Goal: Transaction & Acquisition: Subscribe to service/newsletter

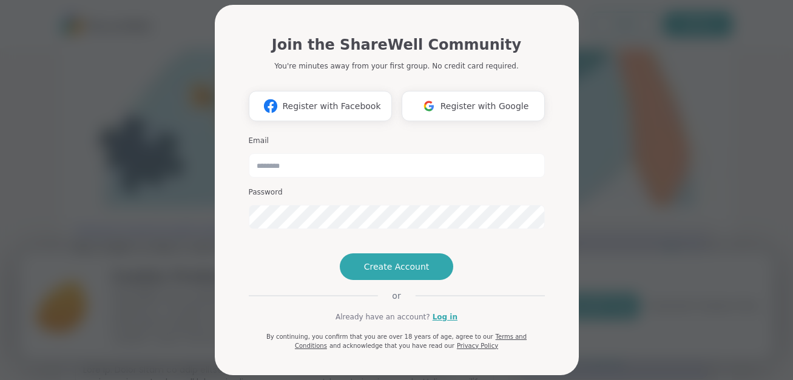
click at [448, 102] on span "Register with Google" at bounding box center [484, 106] width 89 height 13
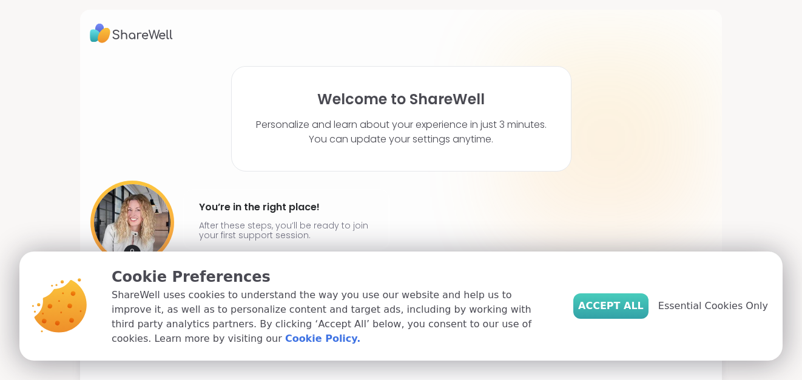
click at [603, 309] on span "Accept All" at bounding box center [611, 306] width 66 height 15
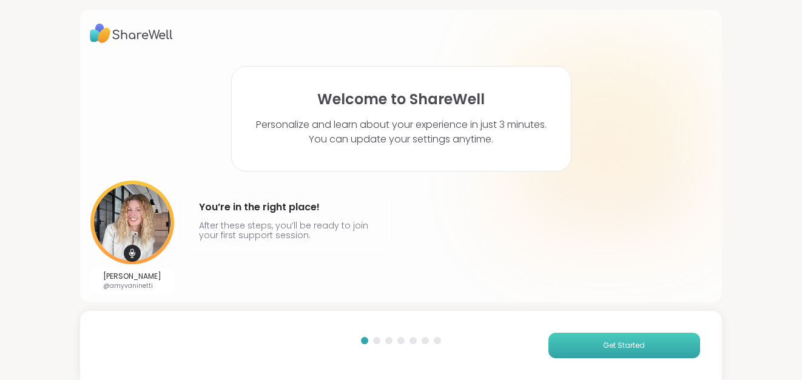
click at [641, 351] on button "Get Started" at bounding box center [624, 345] width 152 height 25
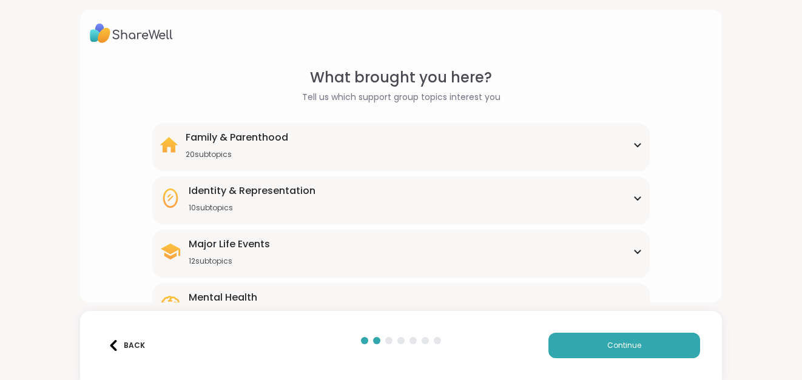
click at [597, 146] on div "Family & Parenthood 20 subtopics" at bounding box center [401, 144] width 483 height 29
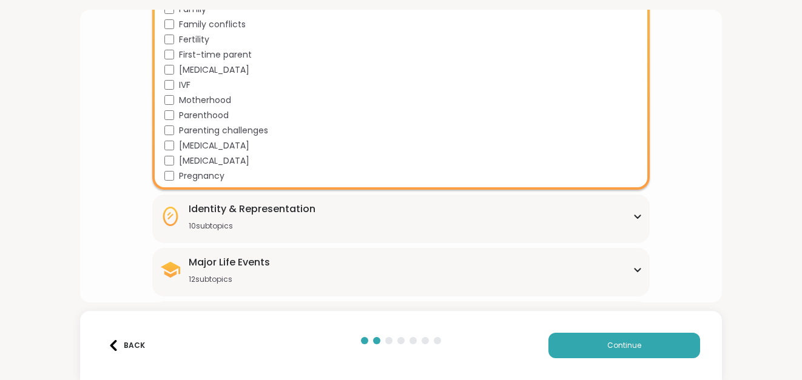
scroll to position [425, 0]
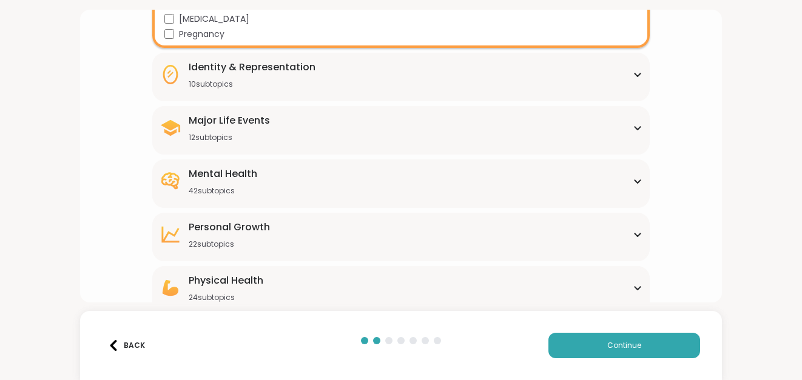
click at [634, 177] on div "Mental Health 42 subtopics" at bounding box center [401, 181] width 483 height 29
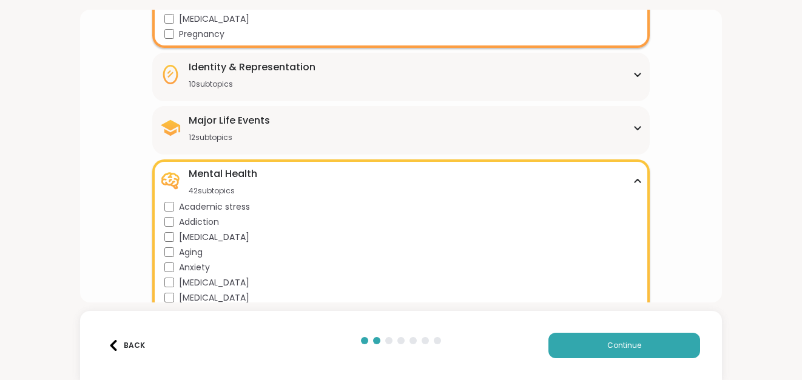
click at [164, 217] on div "Addiction" at bounding box center [403, 222] width 478 height 13
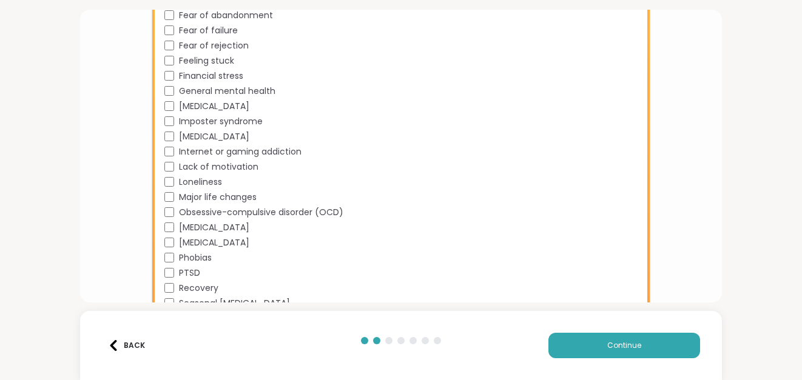
scroll to position [910, 0]
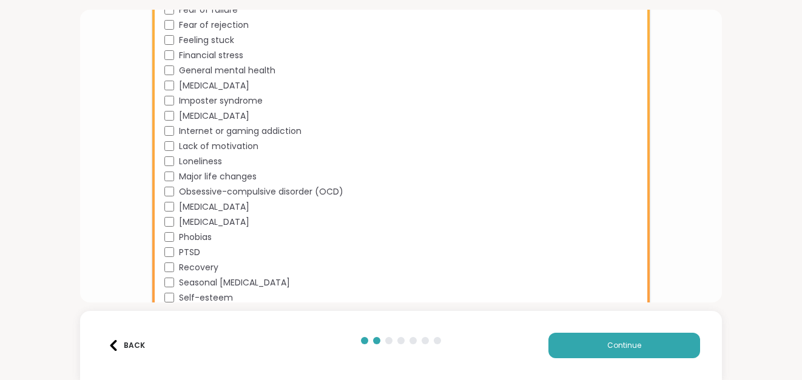
click at [161, 282] on div "Mental Health 42 subtopics Academic stress Addiction [MEDICAL_DATA] Aging Anxie…" at bounding box center [400, 1] width 497 height 655
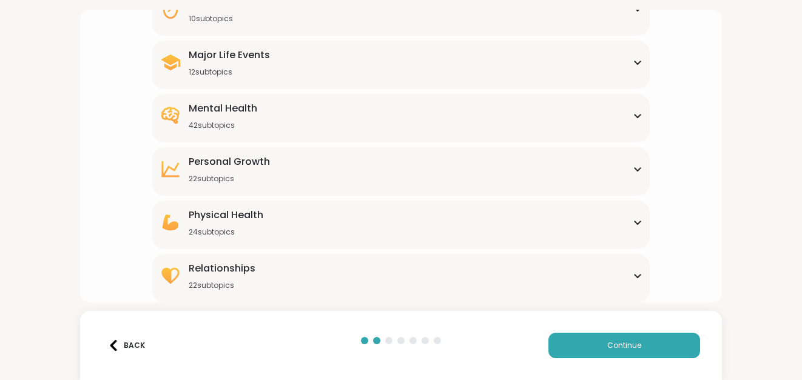
scroll to position [490, 0]
click at [443, 109] on div "Mental Health 42 subtopics" at bounding box center [401, 115] width 483 height 29
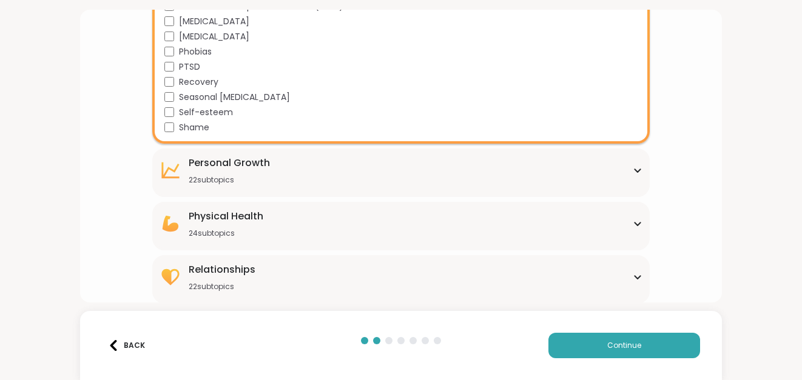
scroll to position [1097, 0]
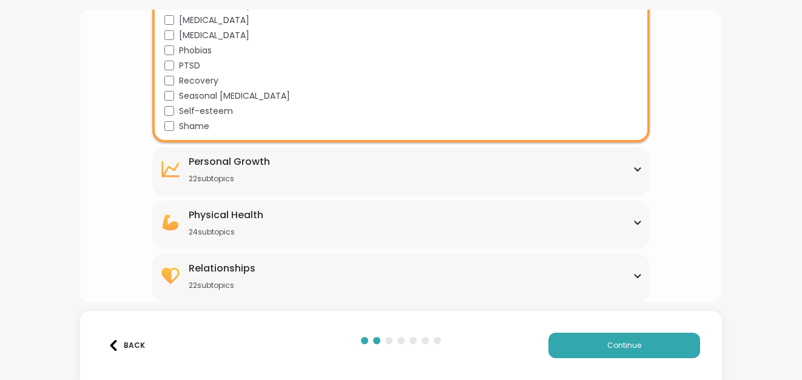
click at [491, 178] on div "[MEDICAL_DATA] 22 subtopics" at bounding box center [401, 169] width 483 height 29
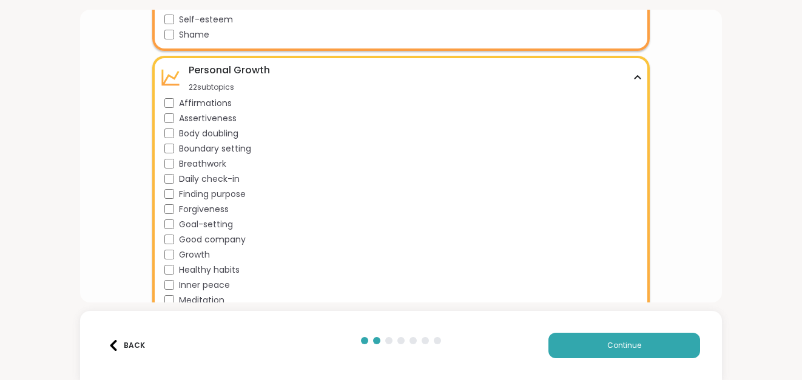
scroll to position [1218, 0]
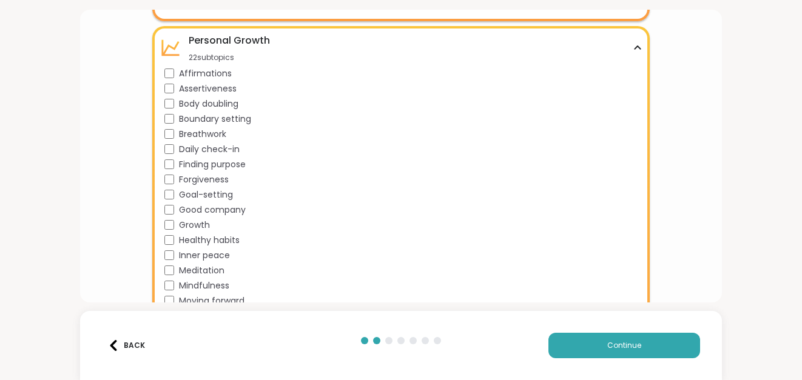
click at [168, 220] on div "Growth" at bounding box center [403, 225] width 478 height 13
click at [169, 235] on div "Healthy habits" at bounding box center [403, 240] width 478 height 13
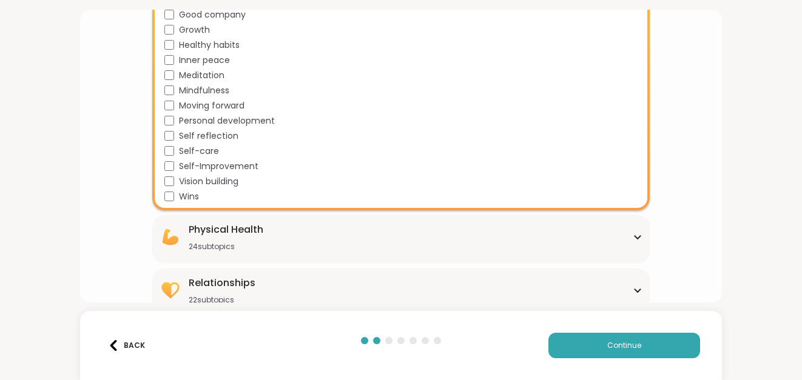
scroll to position [1428, 0]
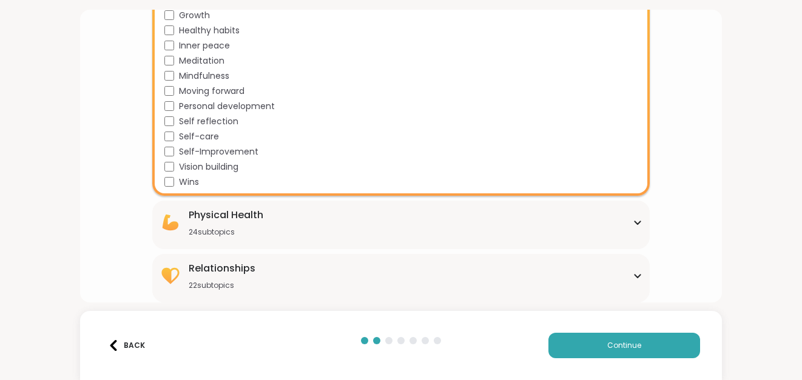
click at [634, 227] on div "Physical Health 24 subtopics" at bounding box center [401, 222] width 483 height 29
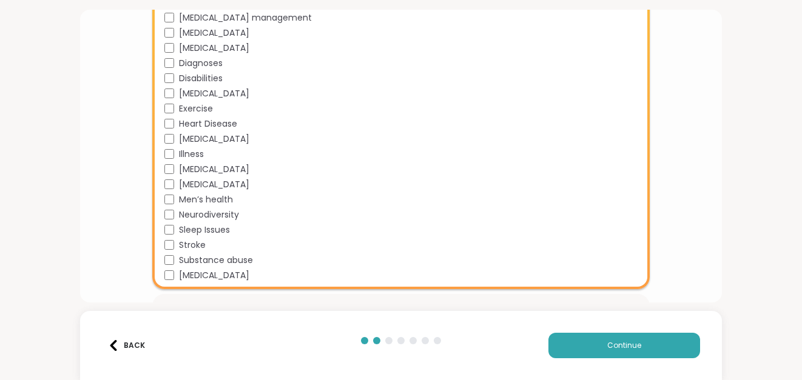
scroll to position [1789, 0]
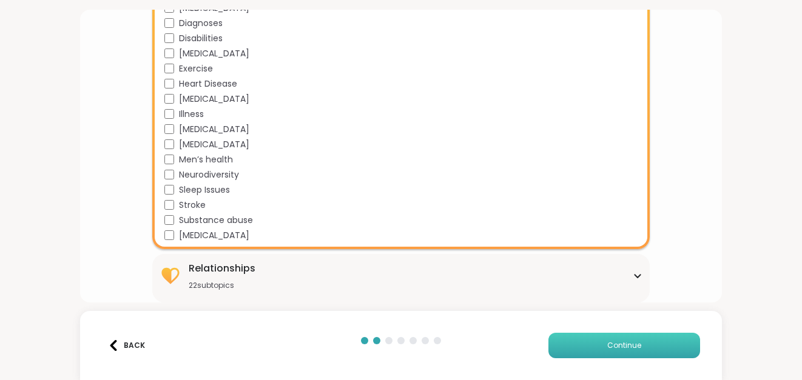
click at [566, 346] on button "Continue" at bounding box center [624, 345] width 152 height 25
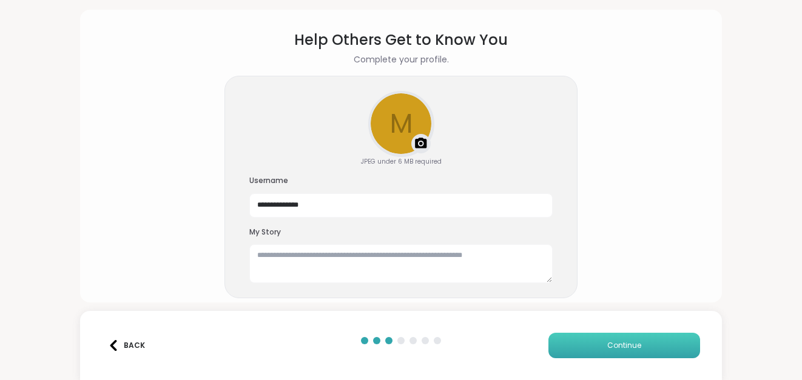
scroll to position [38, 0]
click at [391, 126] on div "Upload a profile photo" at bounding box center [401, 124] width 64 height 64
click at [298, 252] on textarea at bounding box center [400, 263] width 303 height 39
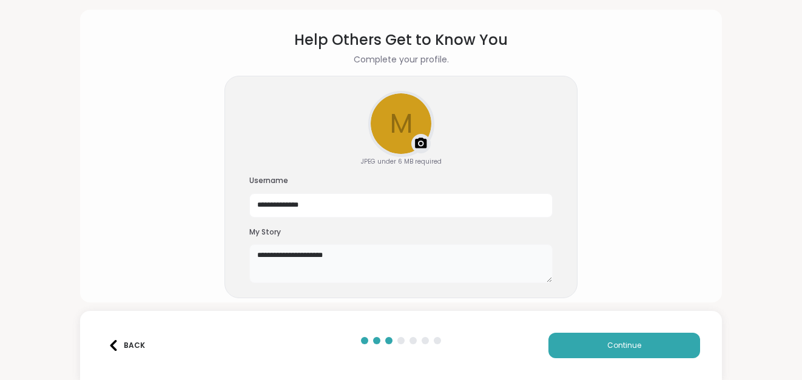
click at [405, 266] on textarea "**********" at bounding box center [400, 263] width 303 height 39
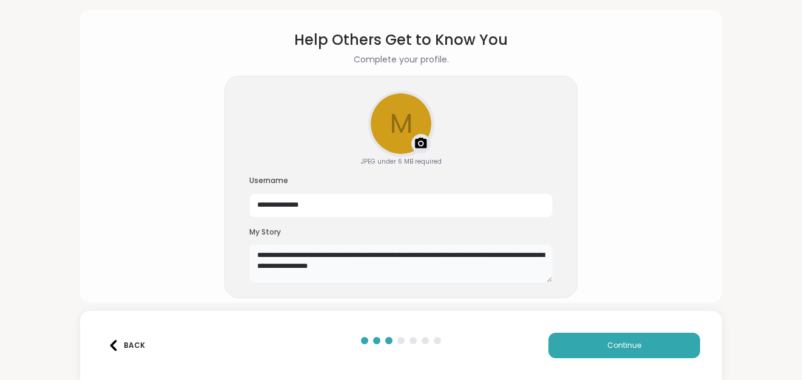
click at [399, 274] on textarea "**********" at bounding box center [400, 263] width 303 height 39
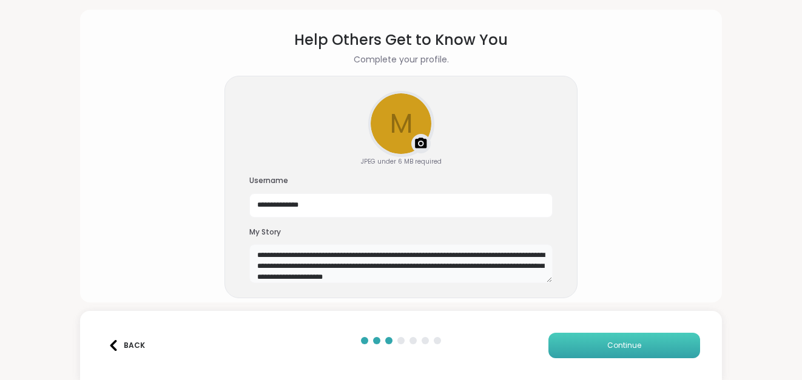
type textarea "**********"
click at [622, 340] on span "Continue" at bounding box center [624, 345] width 34 height 11
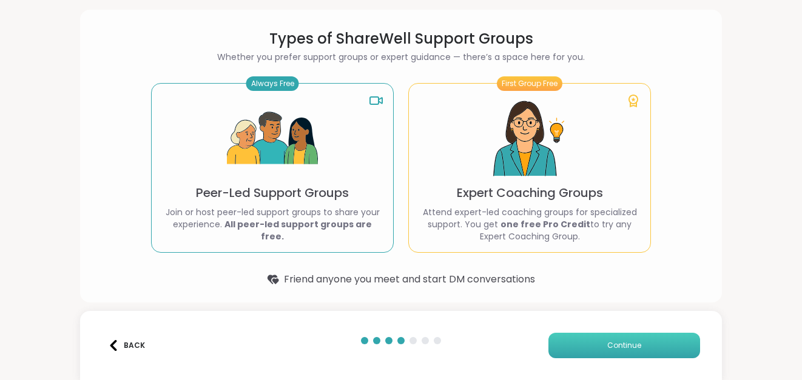
click at [619, 346] on span "Continue" at bounding box center [624, 345] width 34 height 11
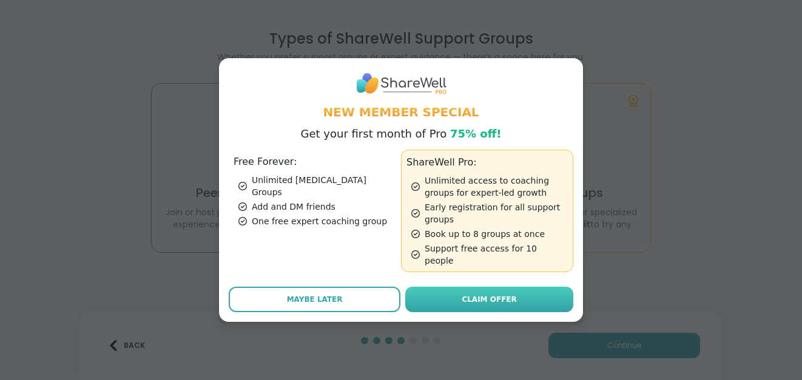
click at [448, 294] on link "Claim Offer" at bounding box center [489, 299] width 168 height 25
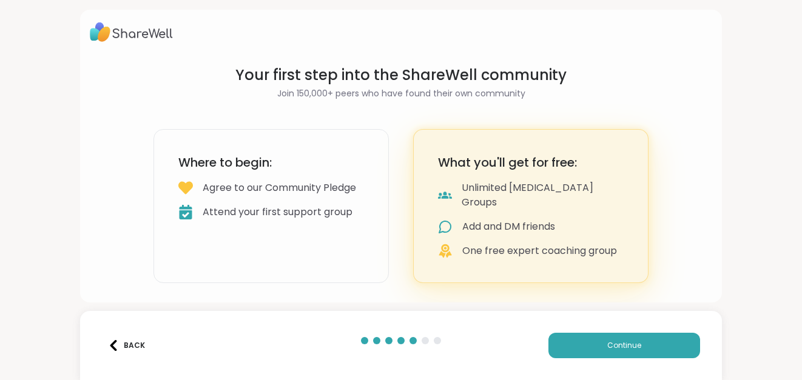
scroll to position [0, 0]
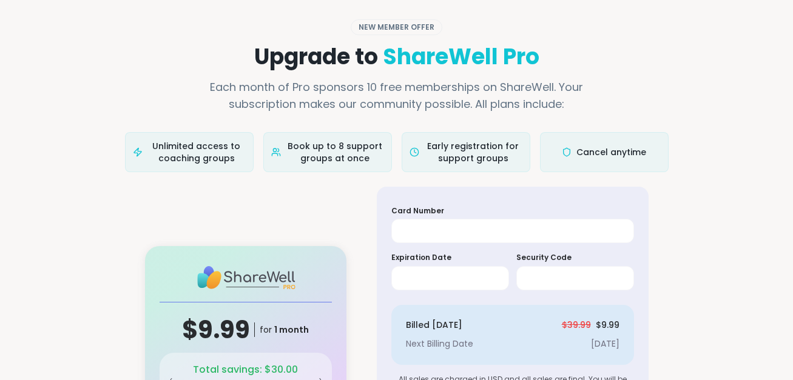
scroll to position [112, 0]
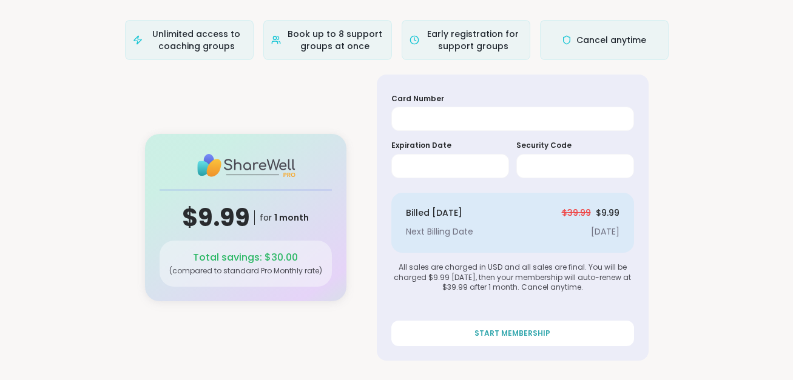
click at [518, 113] on div at bounding box center [512, 119] width 243 height 24
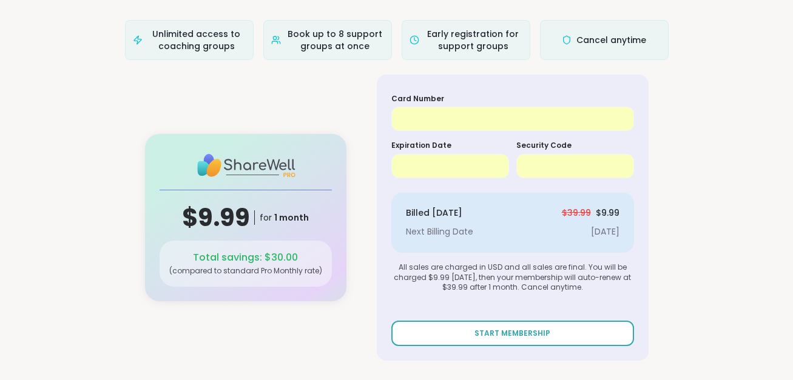
click at [525, 338] on span "START MEMBERSHIP" at bounding box center [512, 333] width 76 height 11
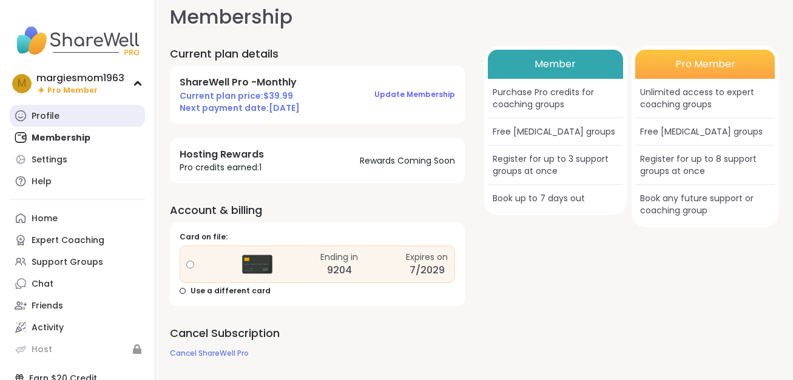
click at [34, 120] on div "Profile" at bounding box center [46, 116] width 28 height 12
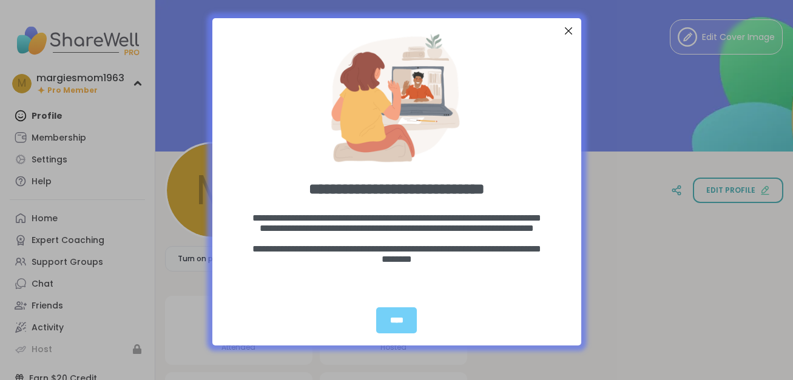
click at [567, 28] on div "Close Step" at bounding box center [568, 31] width 16 height 16
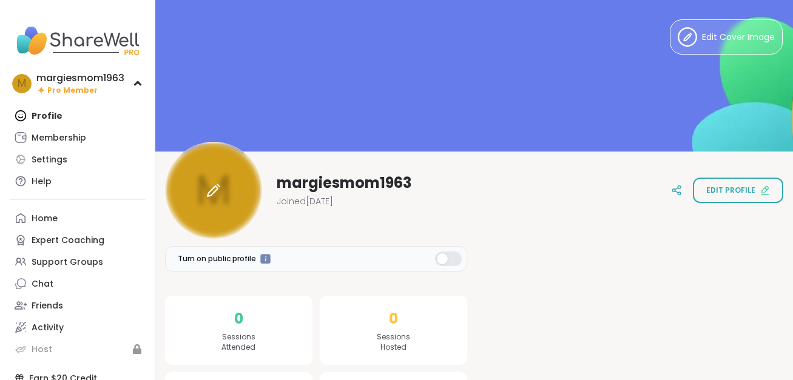
click at [224, 193] on div at bounding box center [213, 190] width 97 height 97
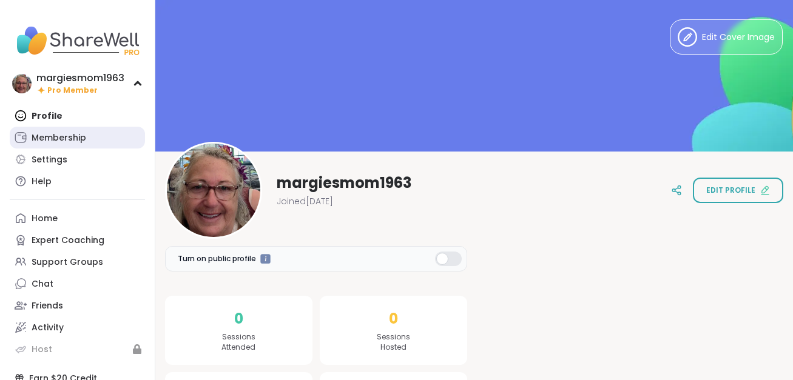
click at [78, 135] on div "Membership" at bounding box center [59, 138] width 55 height 12
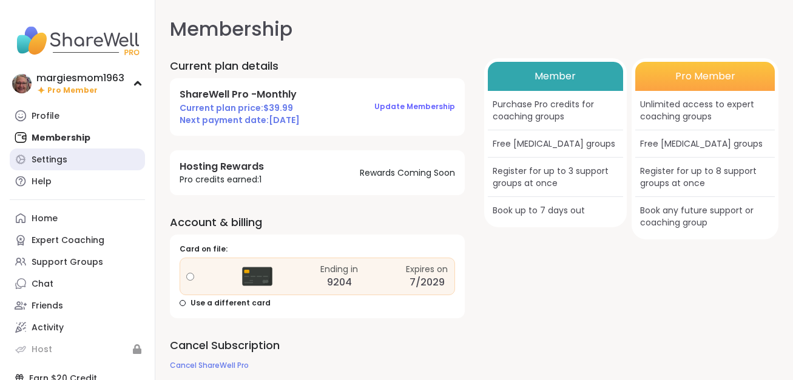
click at [75, 162] on link "Settings" at bounding box center [77, 160] width 135 height 22
select select "**"
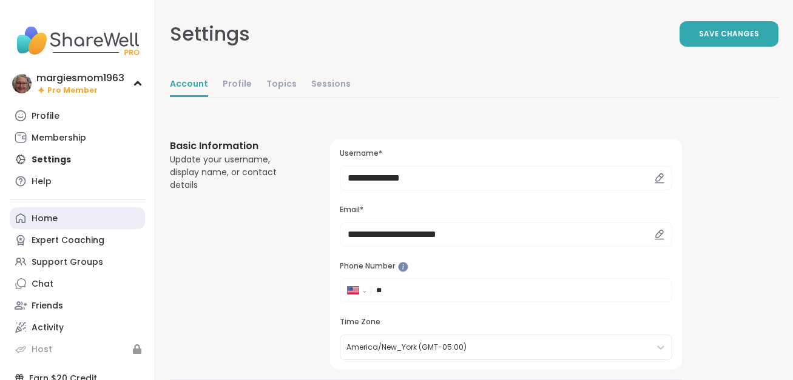
click at [68, 220] on link "Home" at bounding box center [77, 218] width 135 height 22
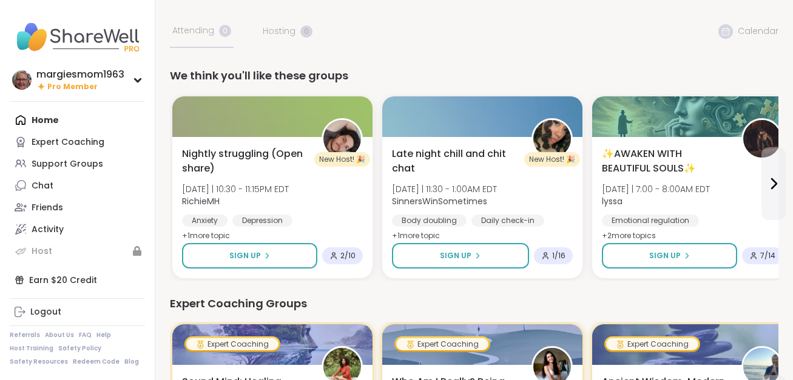
scroll to position [4, 0]
click at [772, 186] on icon at bounding box center [773, 183] width 15 height 15
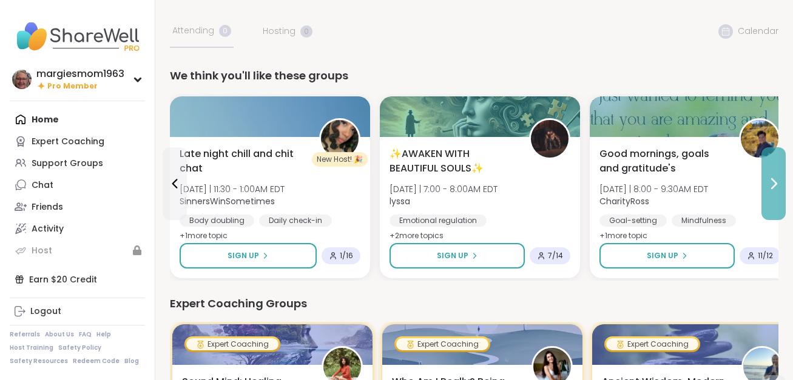
click at [772, 186] on icon at bounding box center [773, 183] width 15 height 15
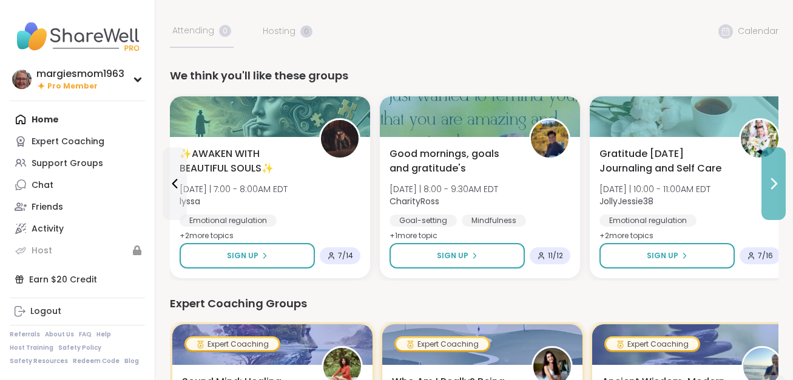
click at [772, 186] on icon at bounding box center [773, 183] width 15 height 15
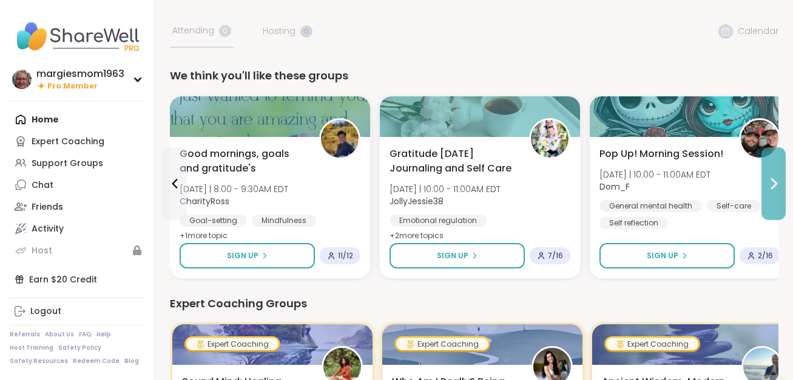
click at [772, 186] on icon at bounding box center [773, 183] width 15 height 15
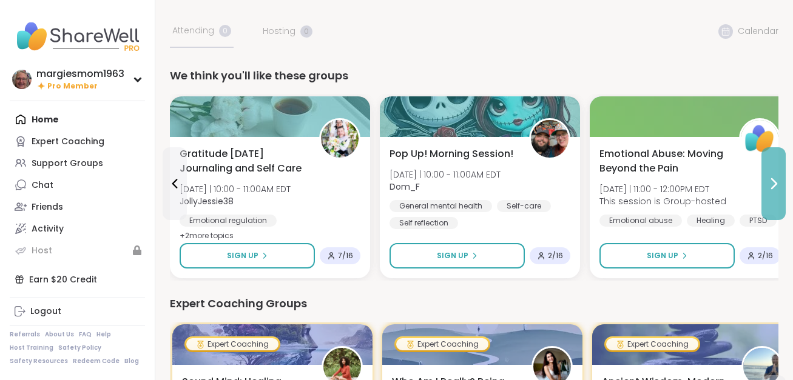
click at [772, 186] on icon at bounding box center [773, 183] width 15 height 15
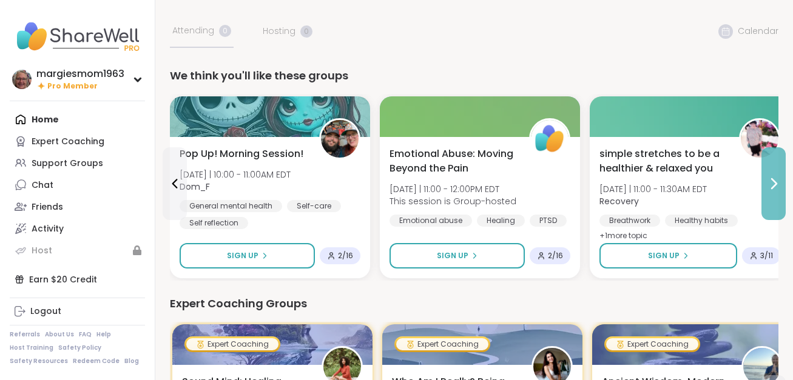
click at [772, 186] on icon at bounding box center [773, 183] width 15 height 15
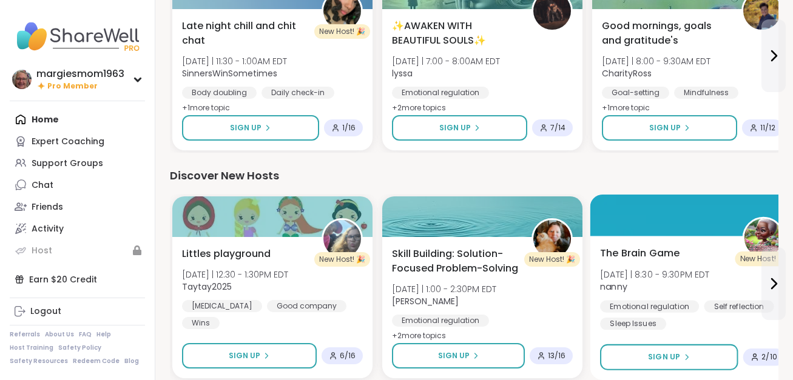
scroll to position [501, 0]
